Goal: Information Seeking & Learning: Get advice/opinions

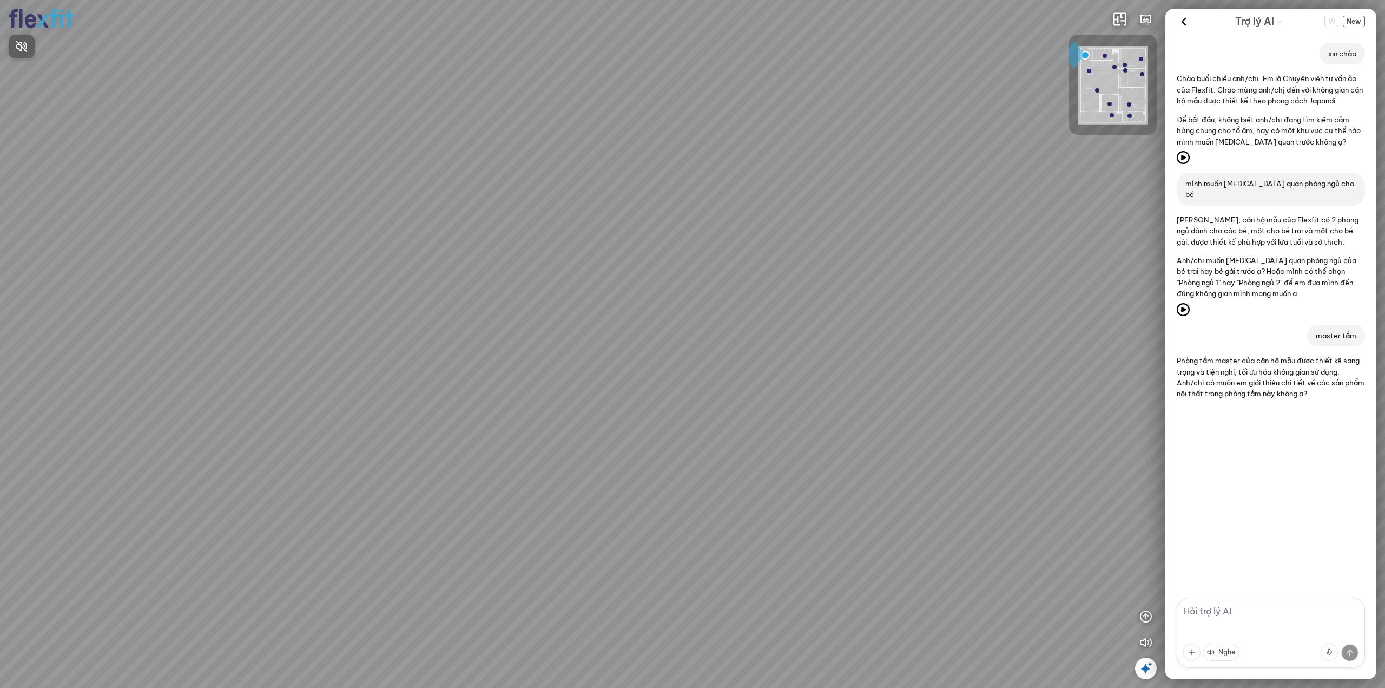
click at [1358, 23] on div at bounding box center [692, 344] width 1385 height 688
click at [1358, 23] on span "New" at bounding box center [1354, 21] width 22 height 11
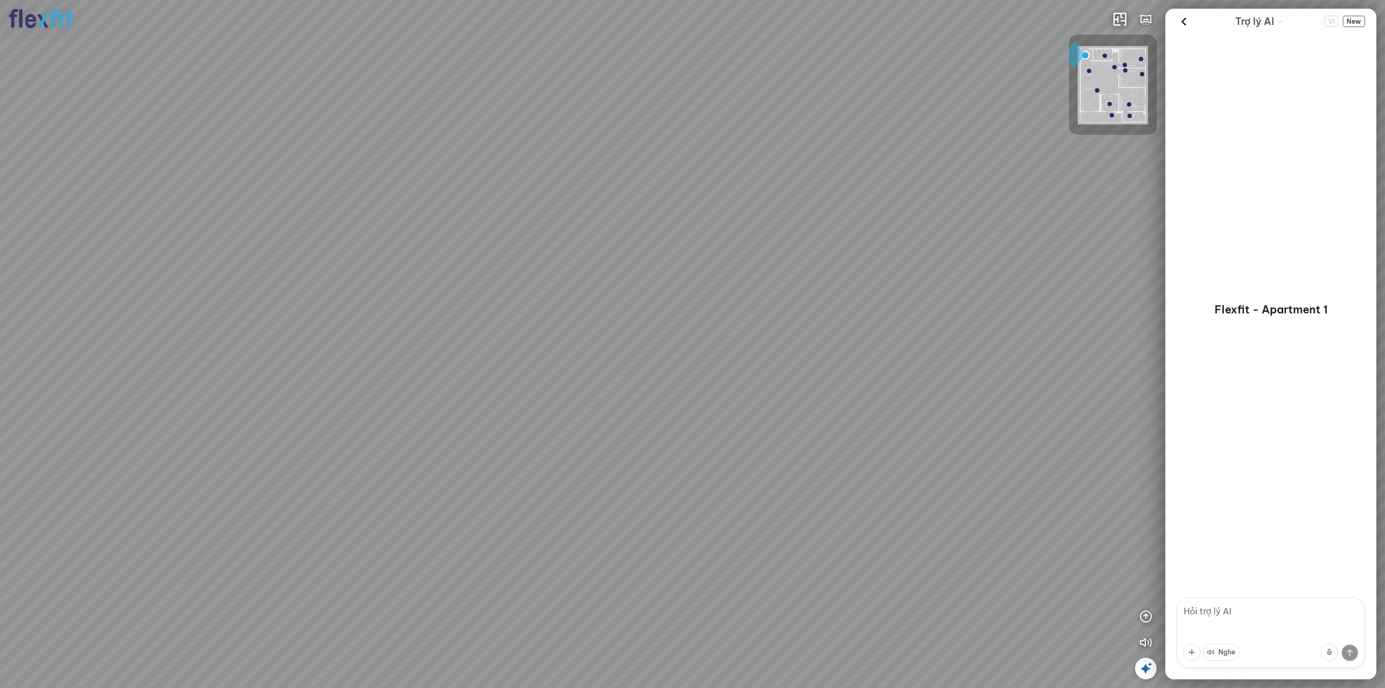
click at [1208, 614] on textarea at bounding box center [1271, 632] width 188 height 70
type textarea "xin chào"
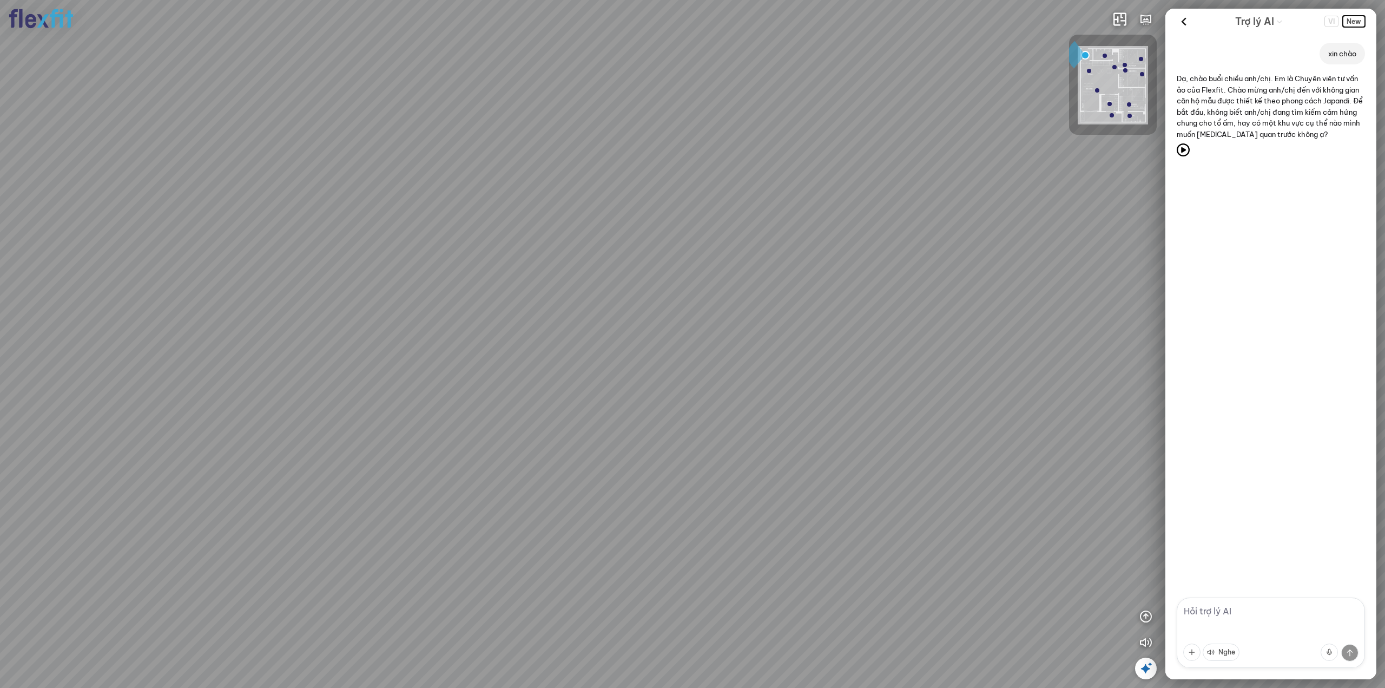
click at [1357, 23] on span "New" at bounding box center [1354, 21] width 22 height 11
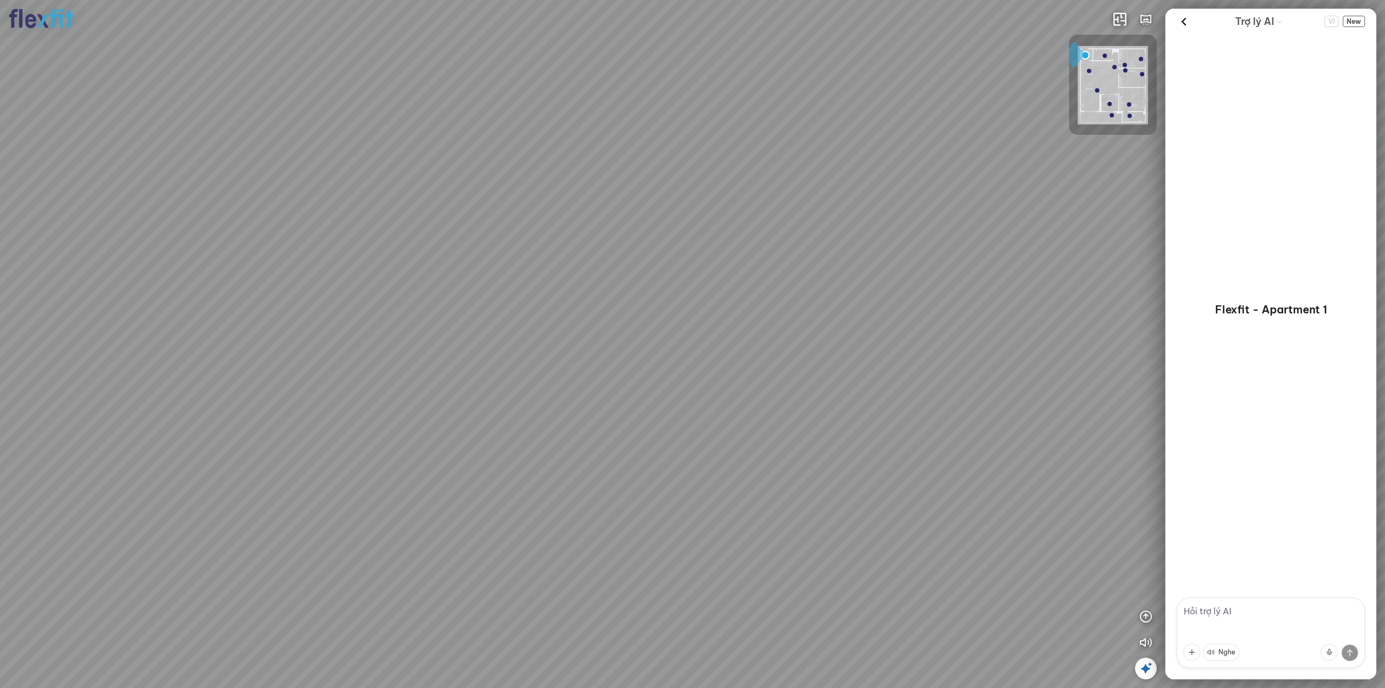
click at [1220, 614] on textarea at bounding box center [1271, 632] width 188 height 70
type textarea "tôi đang tim cảm hứng cho phòng ngủ vợ chồng"
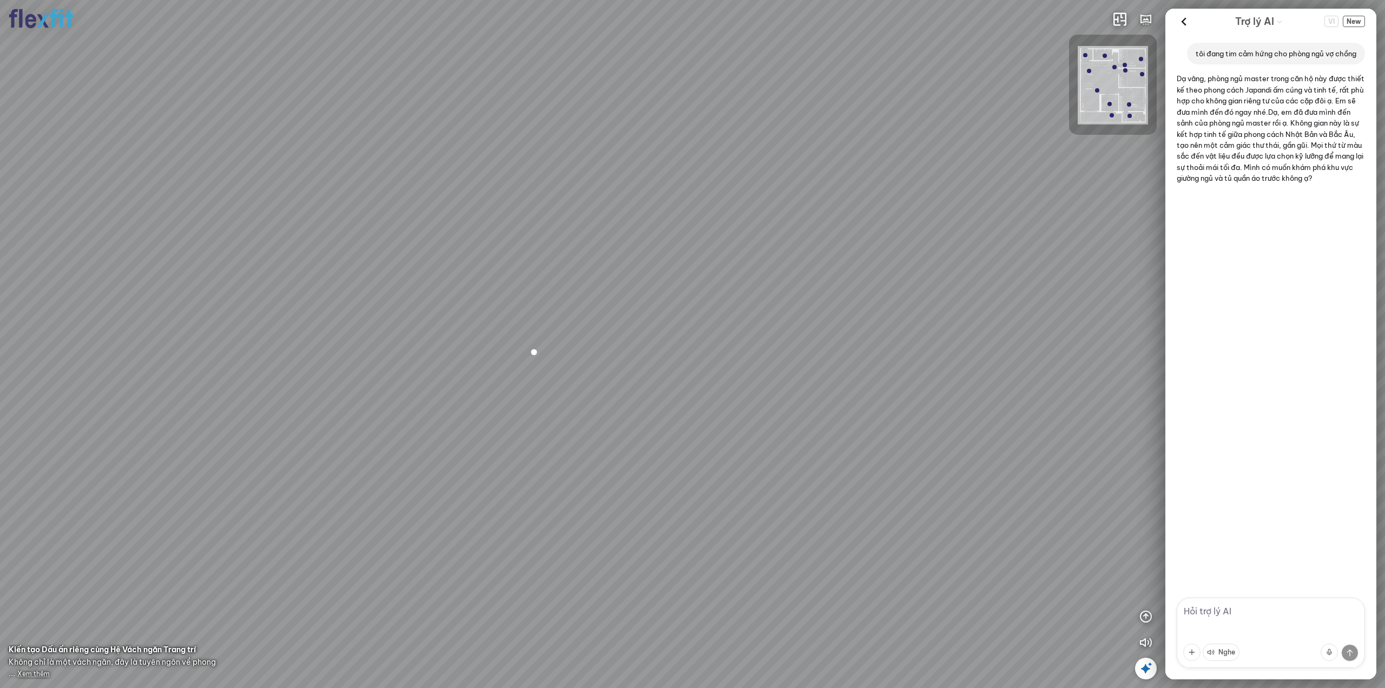
drag, startPoint x: 1215, startPoint y: 66, endPoint x: 1188, endPoint y: 59, distance: 28.0
click at [1196, 59] on p "tôi đang tim cảm hứng cho phòng ngủ vợ chồng" at bounding box center [1276, 53] width 161 height 11
drag, startPoint x: 1188, startPoint y: 52, endPoint x: 1210, endPoint y: 62, distance: 23.7
click at [1210, 59] on p "tôi đang tim cảm hứng cho phòng ngủ vợ chồng" at bounding box center [1276, 53] width 161 height 11
click at [1350, 23] on span "New" at bounding box center [1354, 21] width 22 height 11
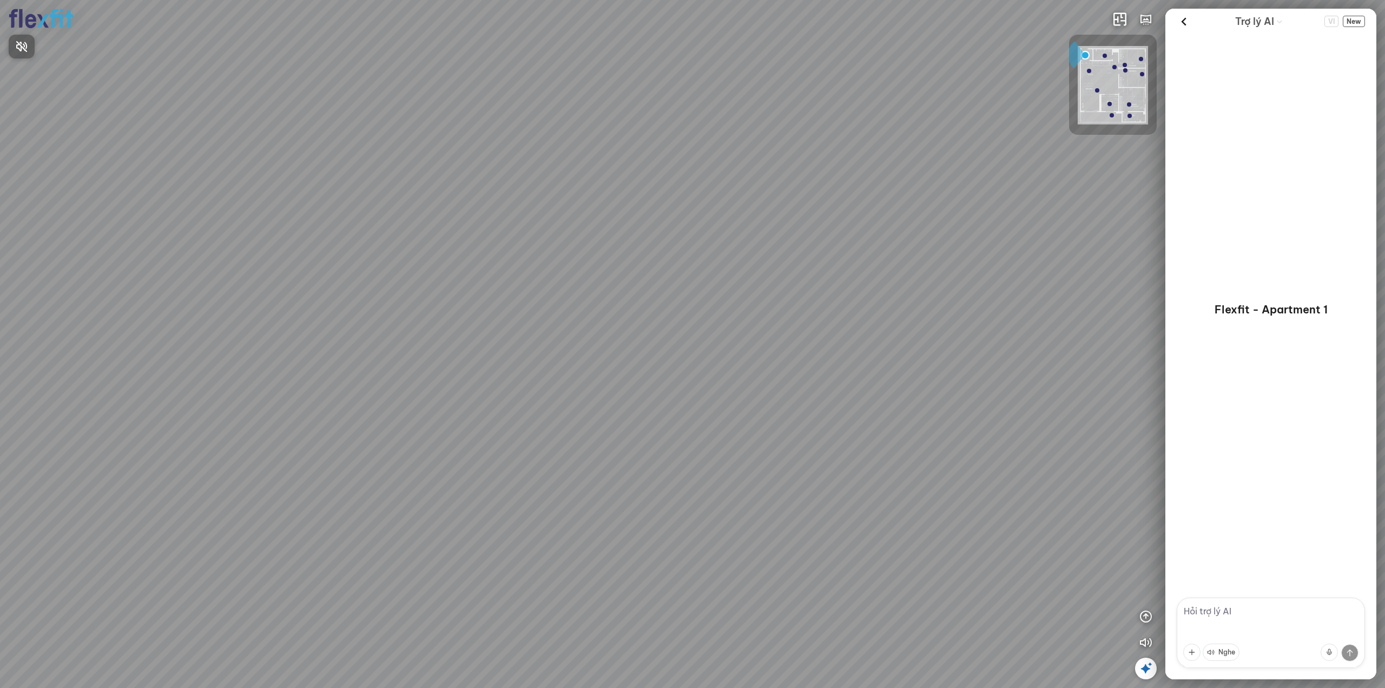
click at [1231, 608] on div at bounding box center [692, 344] width 1385 height 688
click at [1226, 615] on textarea at bounding box center [1271, 632] width 188 height 70
click at [1243, 609] on textarea "tôi đang tim f" at bounding box center [1271, 632] width 188 height 70
type textarea "tôi đang tìm cảm hứng cho phòng ngủ 2 vợ chồng"
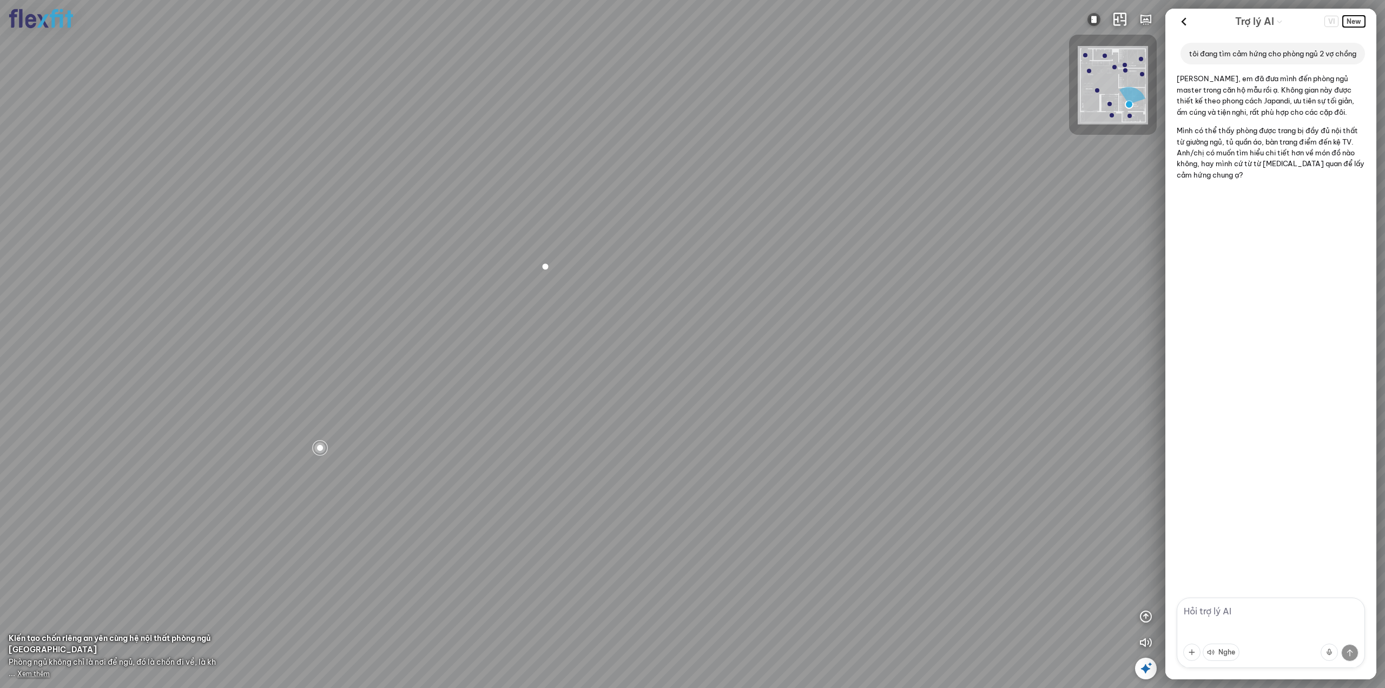
click at [1357, 21] on span "New" at bounding box center [1354, 21] width 22 height 11
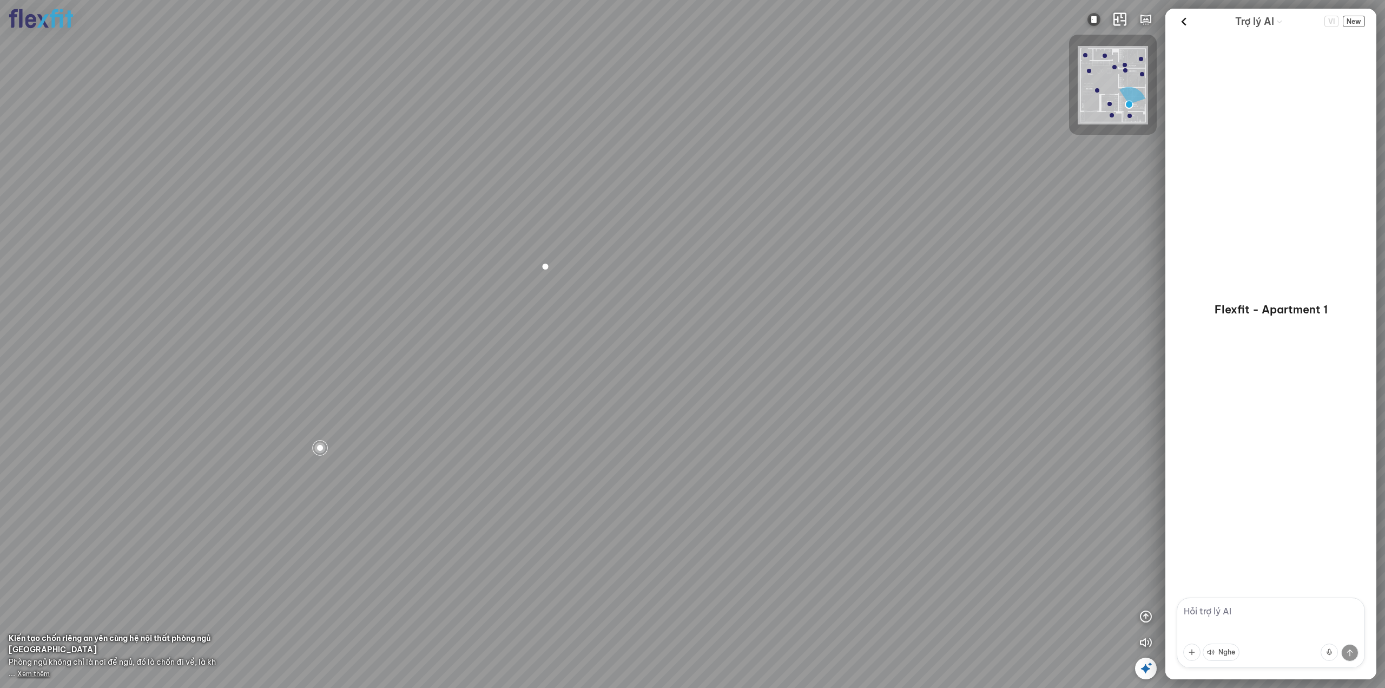
click at [1218, 612] on textarea at bounding box center [1271, 632] width 188 height 70
type textarea "tôi đang tìm cảm hứng cho phòng ngủ vợ chồng"
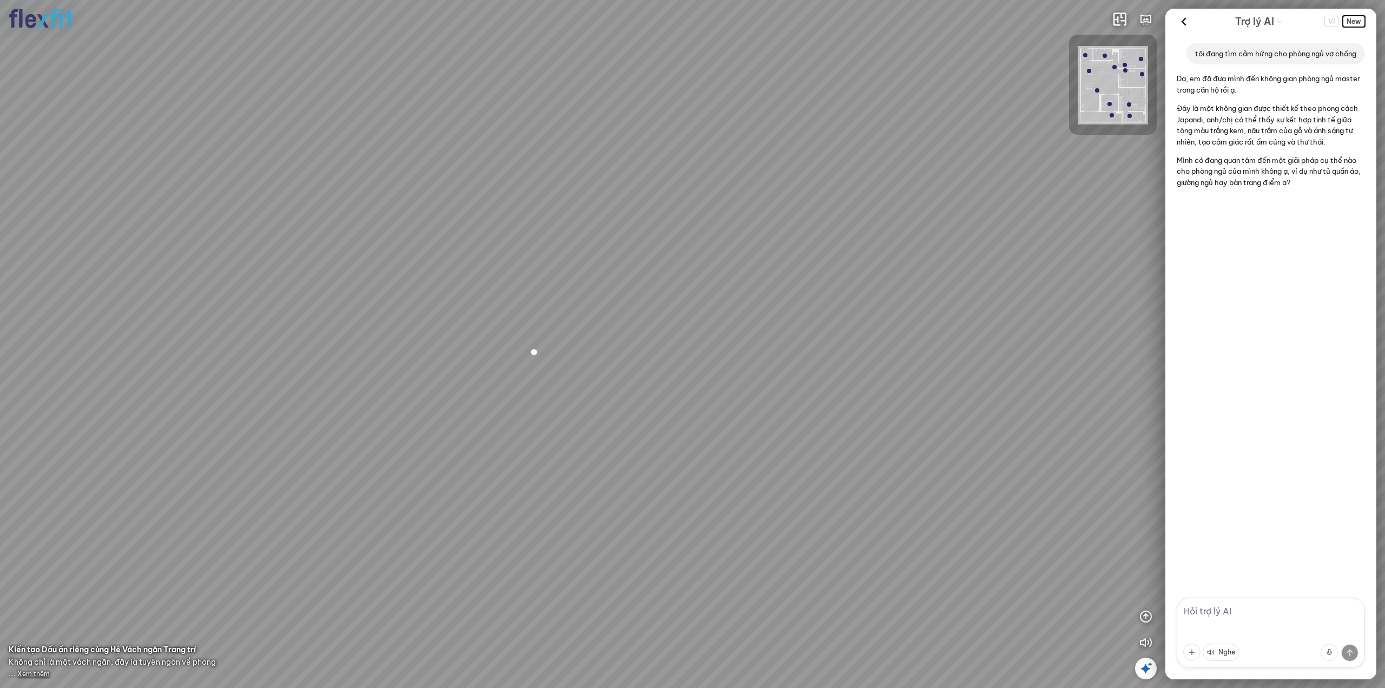
click at [1363, 21] on span "New" at bounding box center [1354, 21] width 22 height 11
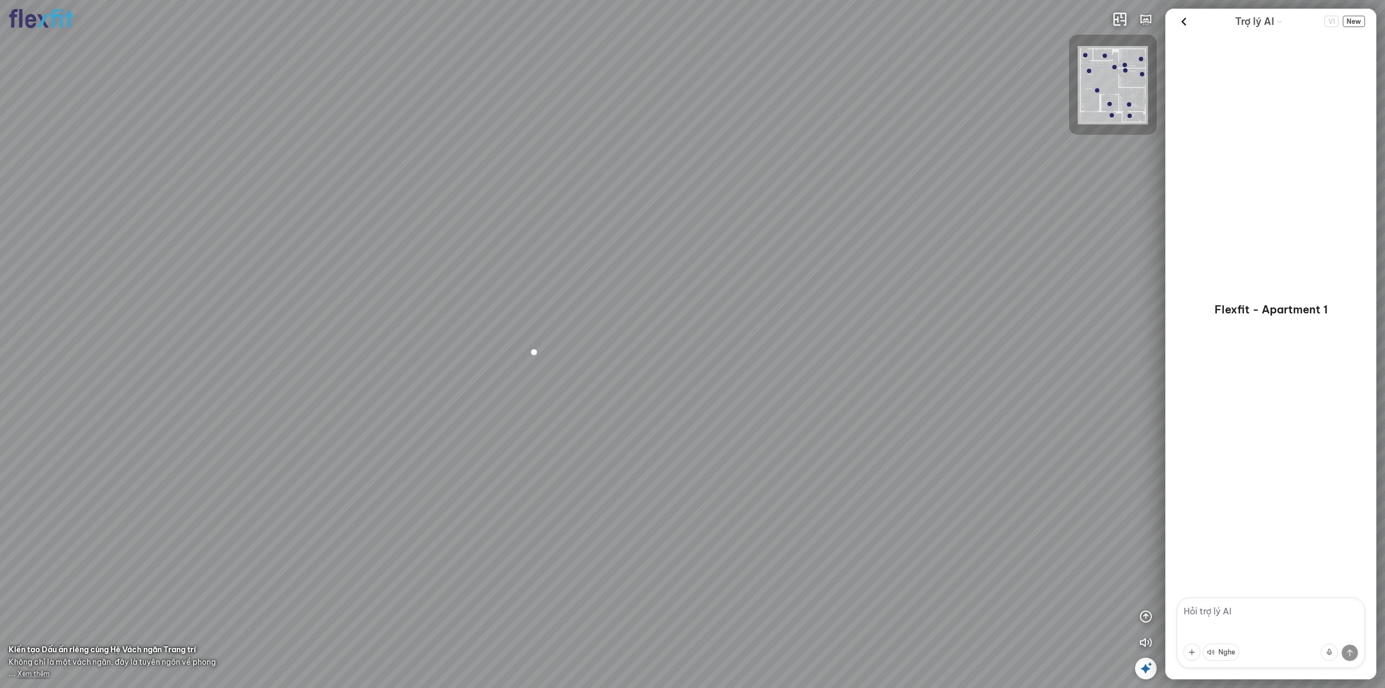
click at [1218, 608] on textarea at bounding box center [1271, 632] width 188 height 70
type textarea "tôi đang tìm cảm hứng cho phong ngủ vợ chồng trẻ"
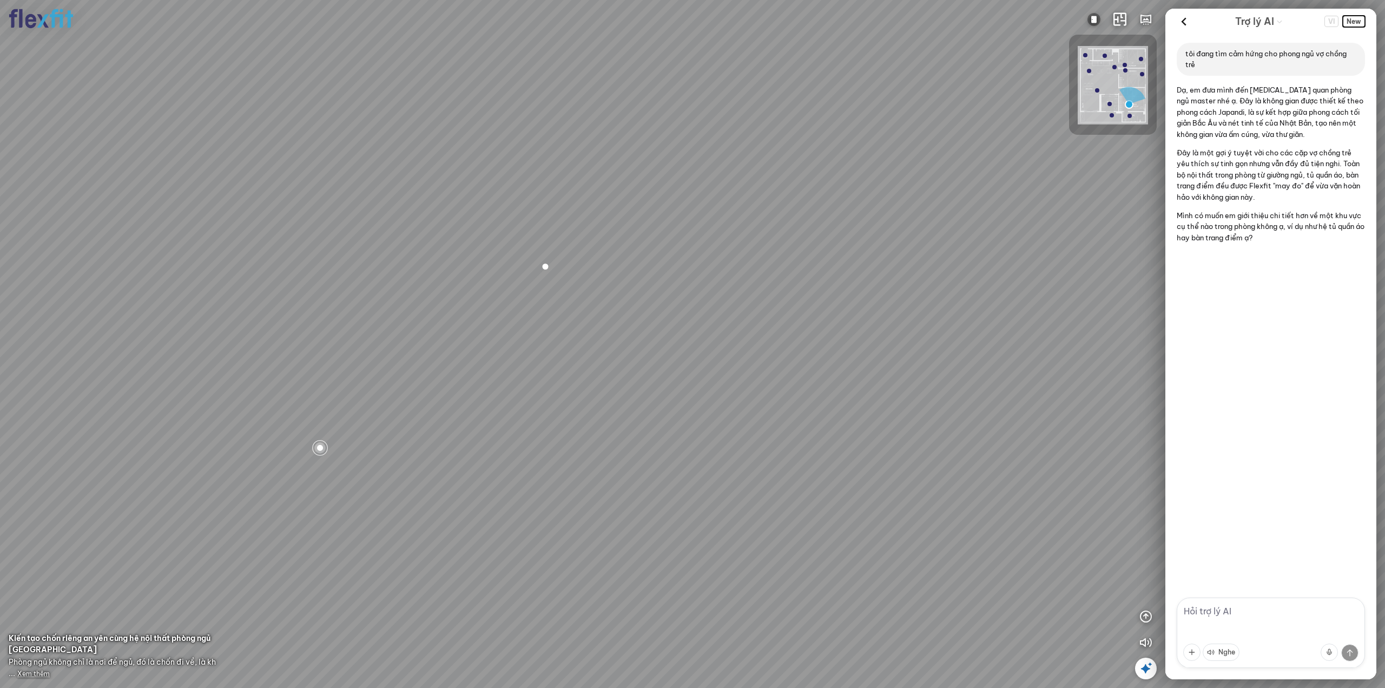
click at [1355, 22] on span "New" at bounding box center [1354, 21] width 22 height 11
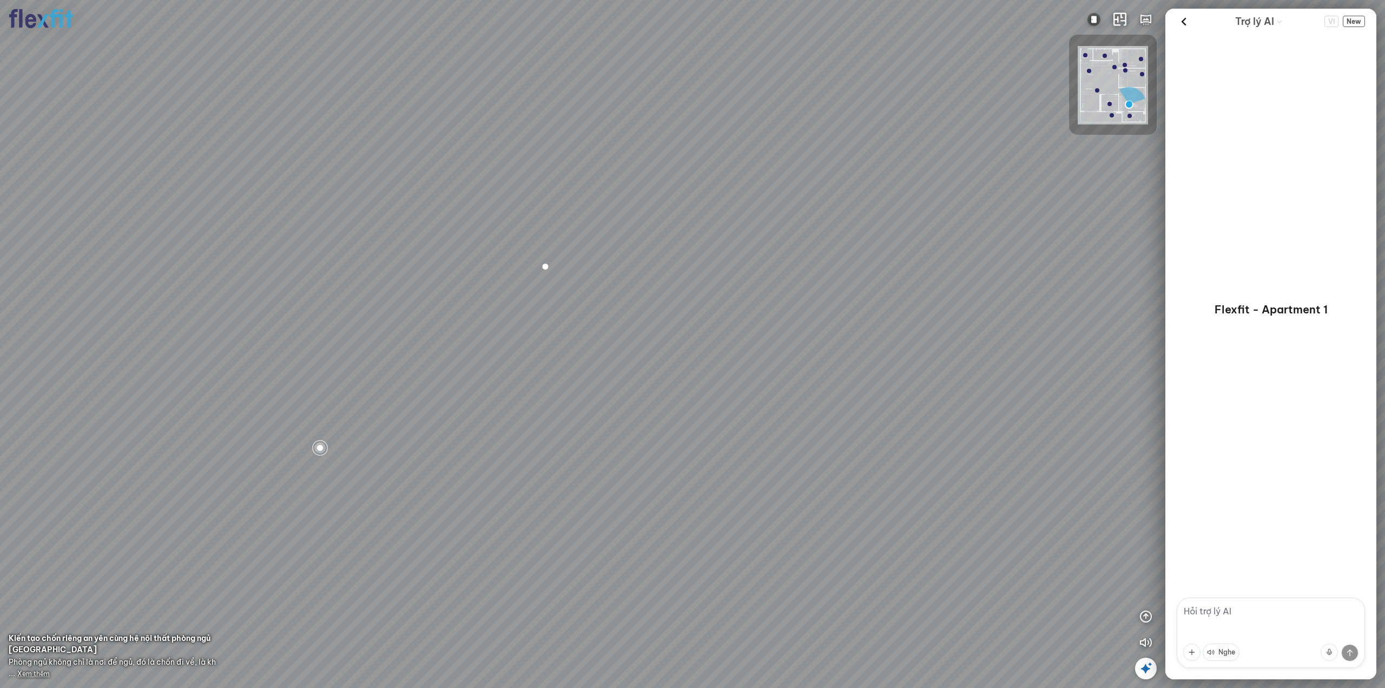
click at [1226, 601] on textarea at bounding box center [1271, 632] width 188 height 70
paste textarea "tôi đang tìm cảm hứng cho phong ngủ vợ chồng trẻ"
type textarea "tôi đang tìm cảm hứng cho phong ngủ vợ chồng trẻ"
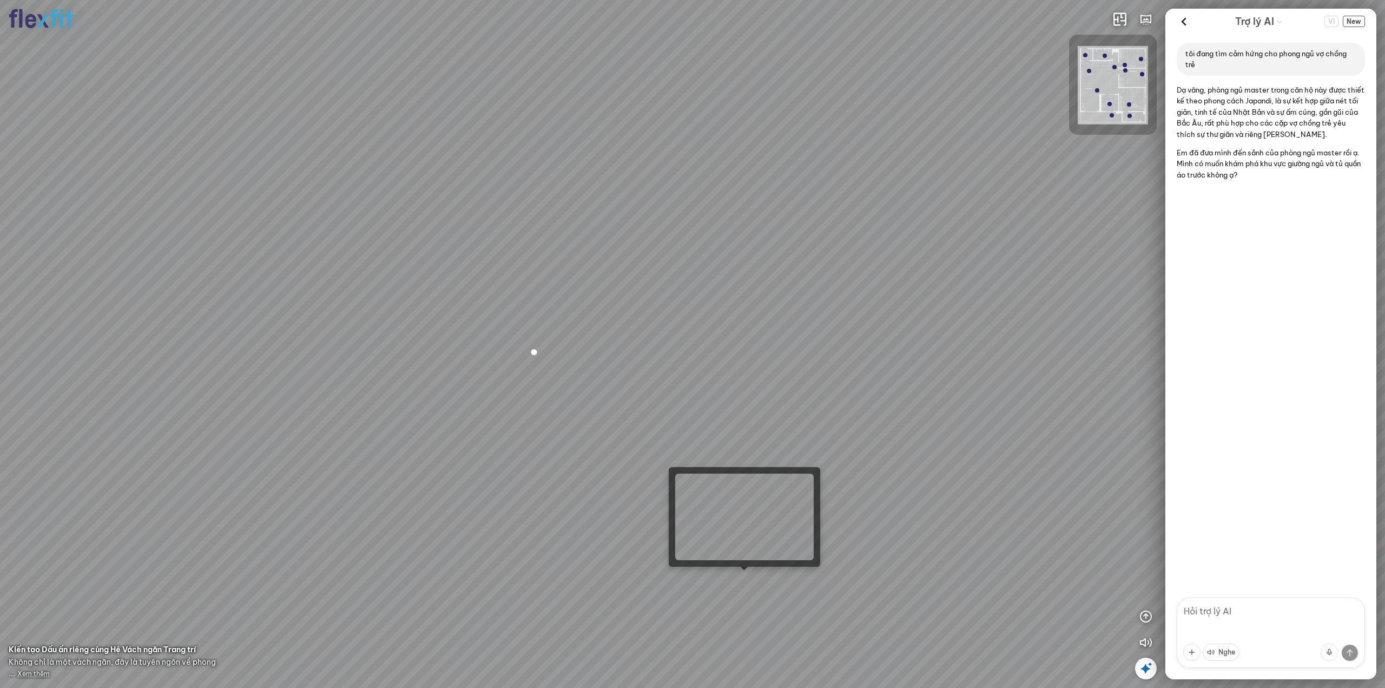
click at [738, 585] on div at bounding box center [692, 344] width 1385 height 688
drag, startPoint x: 534, startPoint y: 473, endPoint x: 965, endPoint y: 316, distance: 458.4
click at [924, 317] on div "Phòng khách Phòng tắm" at bounding box center [692, 344] width 1385 height 688
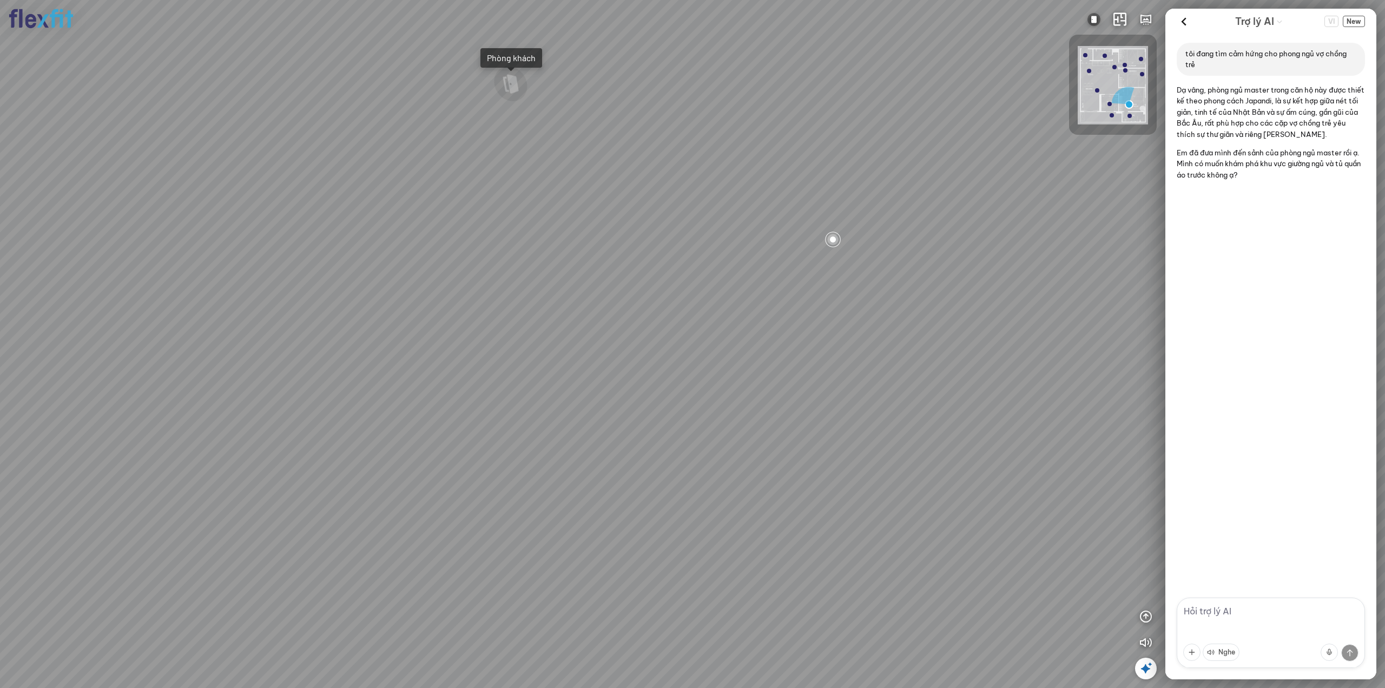
drag, startPoint x: 674, startPoint y: 384, endPoint x: 689, endPoint y: 397, distance: 19.9
click at [686, 392] on div "Phòng khách Phòng tắm" at bounding box center [692, 344] width 1385 height 688
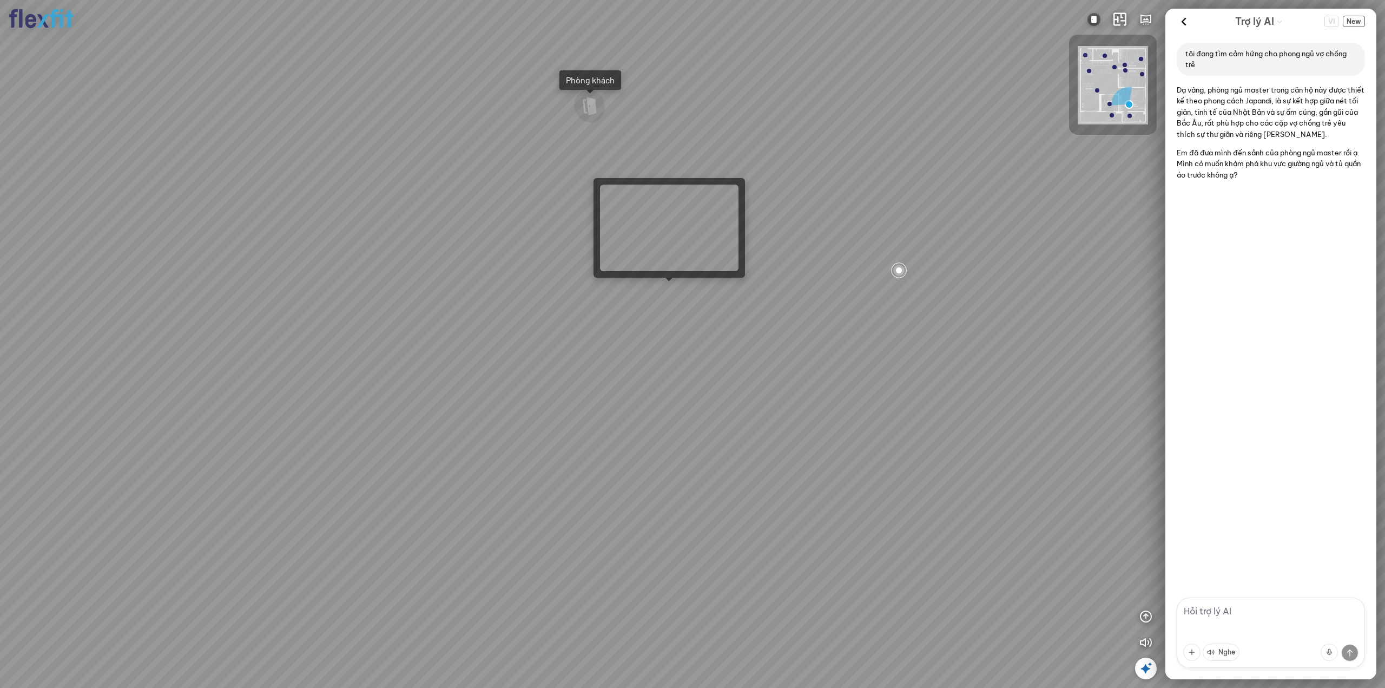
click at [674, 291] on div "Phòng khách Phòng tắm" at bounding box center [692, 344] width 1385 height 688
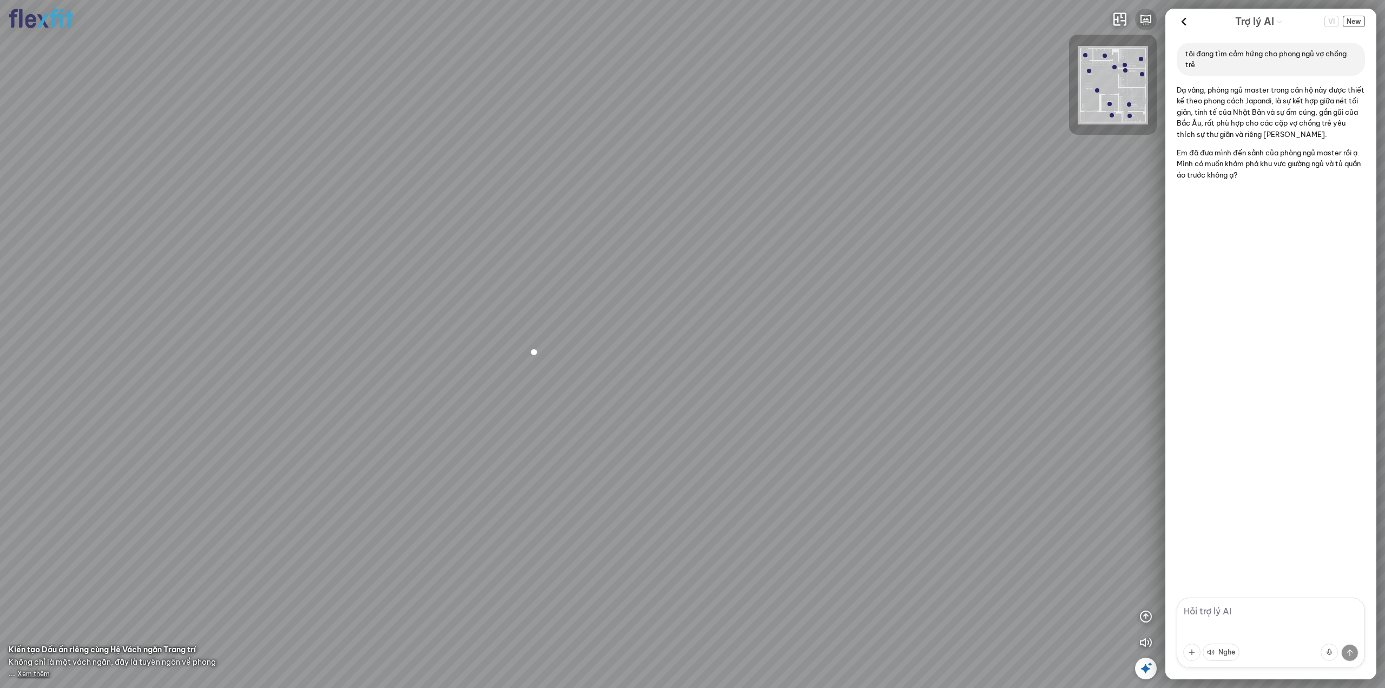
click at [1143, 17] on icon "button" at bounding box center [1146, 19] width 13 height 13
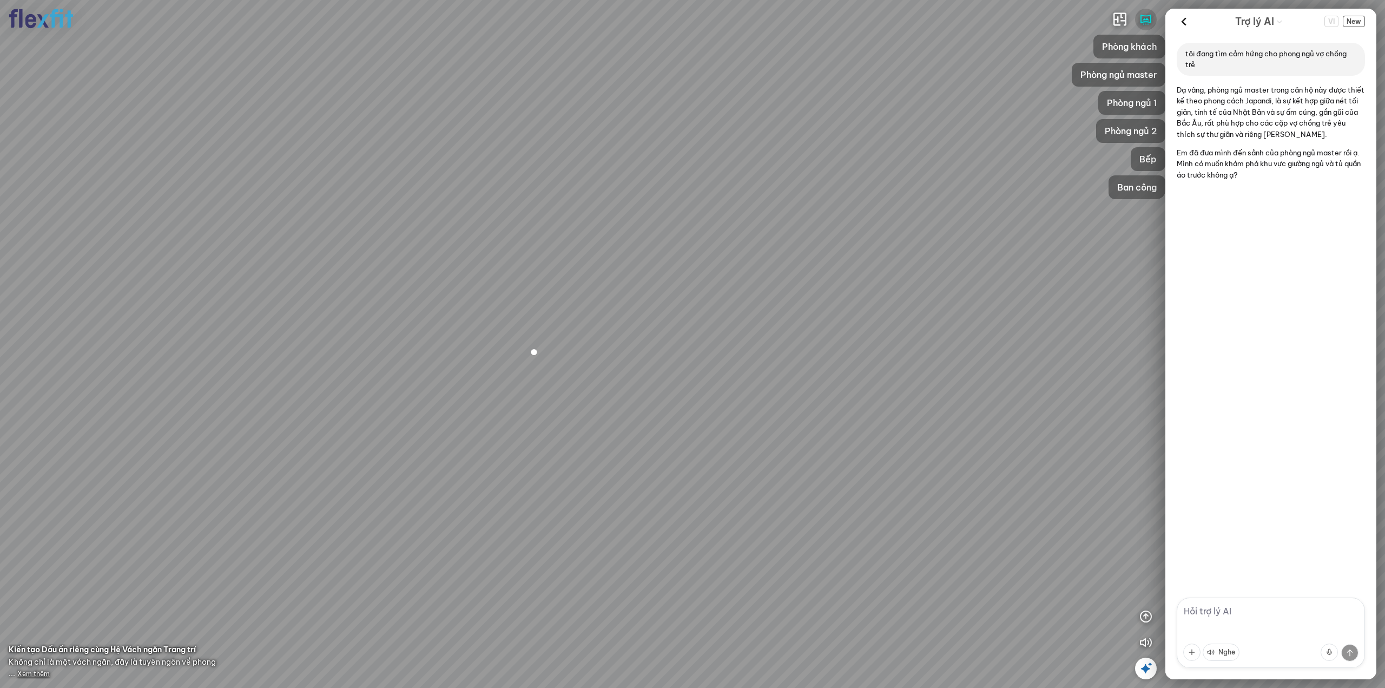
click at [1143, 17] on icon "button" at bounding box center [1146, 19] width 13 height 13
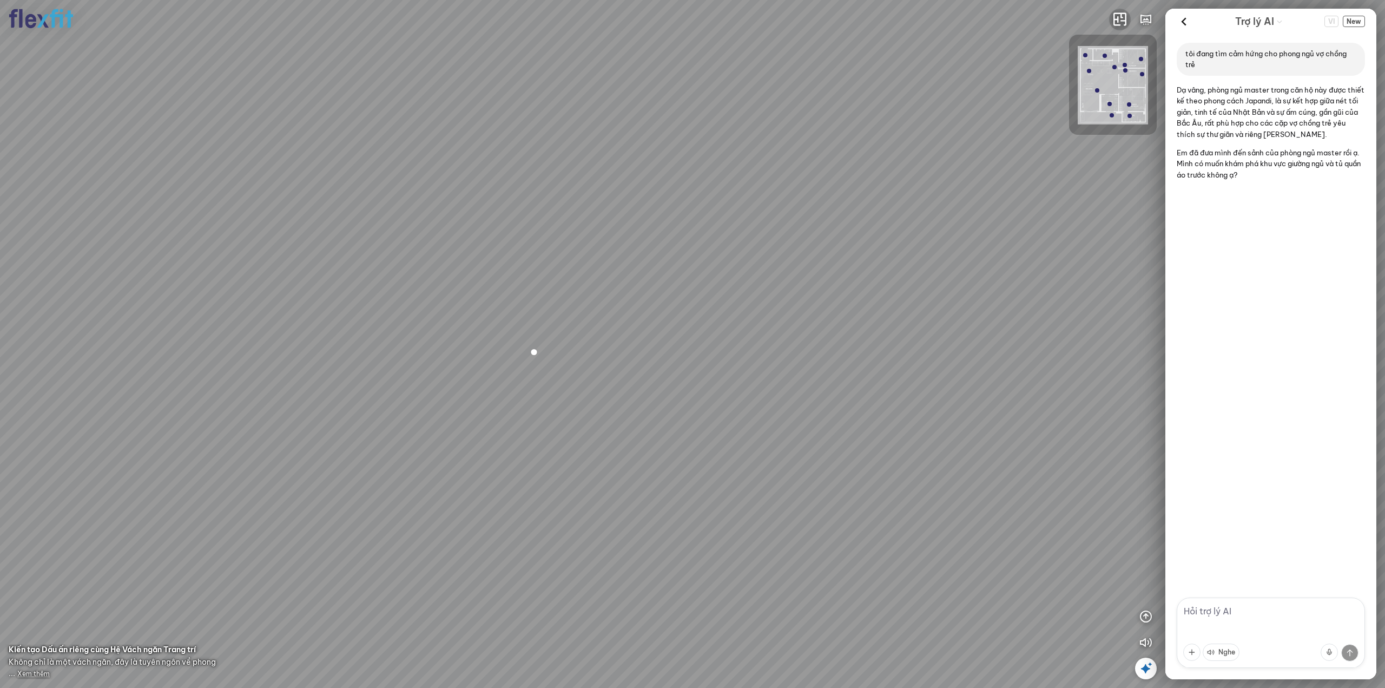
click at [1124, 17] on icon "button" at bounding box center [1120, 19] width 13 height 13
click at [1144, 18] on icon "button" at bounding box center [1146, 19] width 13 height 13
